Goal: Transaction & Acquisition: Purchase product/service

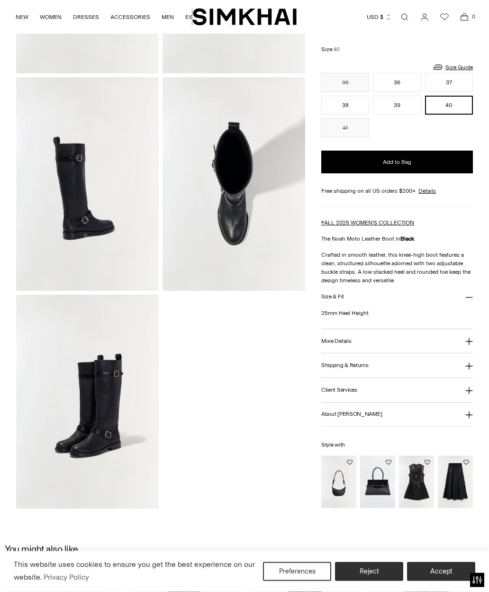
scroll to position [209, 0]
click at [119, 231] on img at bounding box center [87, 184] width 143 height 214
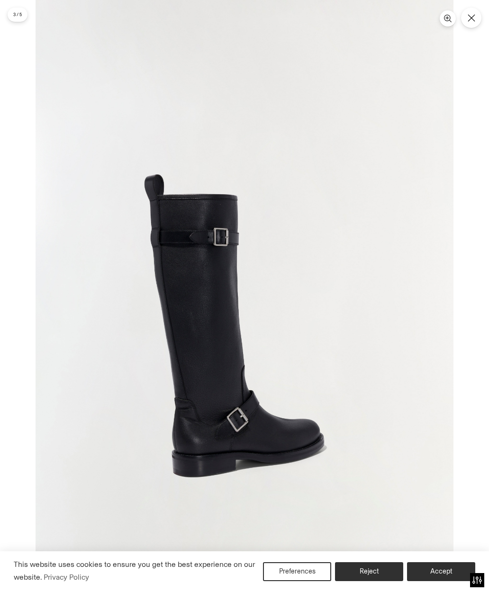
click at [470, 18] on icon "Close" at bounding box center [472, 18] width 8 height 8
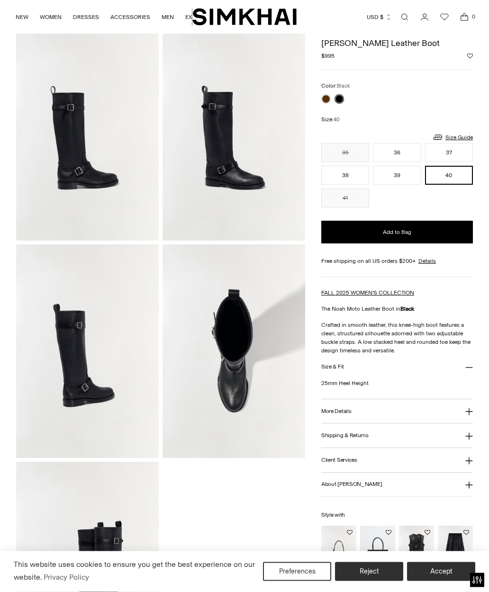
scroll to position [0, 0]
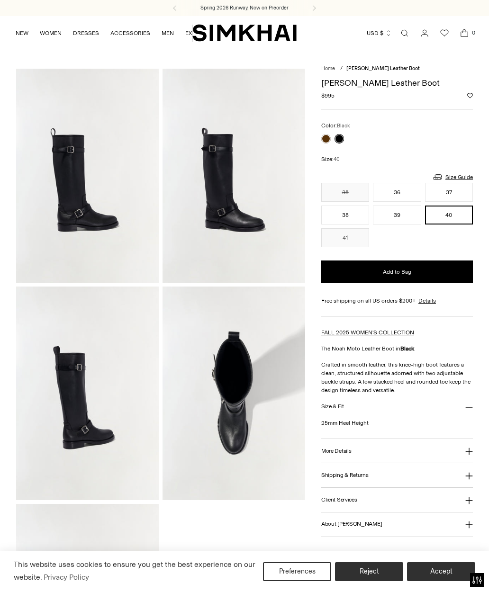
click at [323, 136] on link at bounding box center [325, 138] width 9 height 9
